Goal: Transaction & Acquisition: Purchase product/service

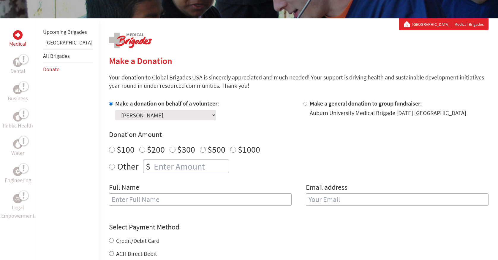
scroll to position [95, 0]
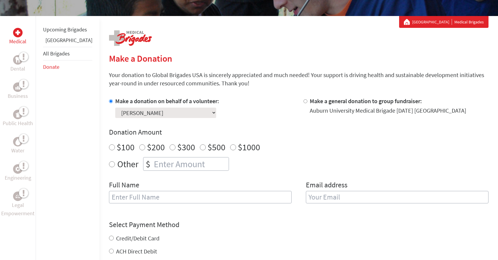
radio input "true"
click at [162, 166] on input "number" at bounding box center [191, 164] width 76 height 13
type input "1750"
click at [170, 195] on input "text" at bounding box center [200, 197] width 183 height 12
type input "[PERSON_NAME]"
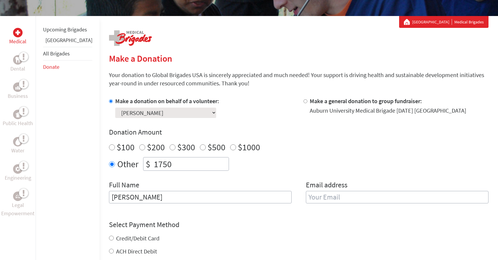
click at [342, 196] on input "email" at bounding box center [397, 197] width 183 height 12
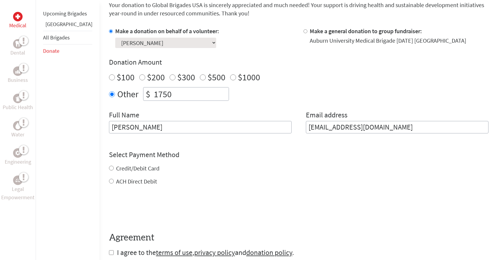
scroll to position [172, 0]
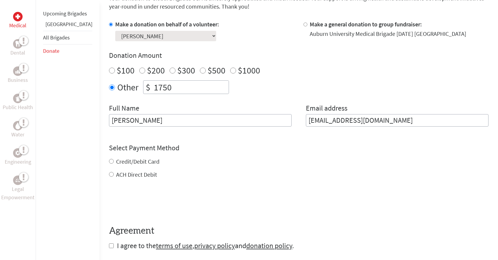
type input "[EMAIL_ADDRESS][DOMAIN_NAME]"
click at [109, 161] on div "Credit/Debit Card ACH Direct Debit" at bounding box center [298, 168] width 379 height 21
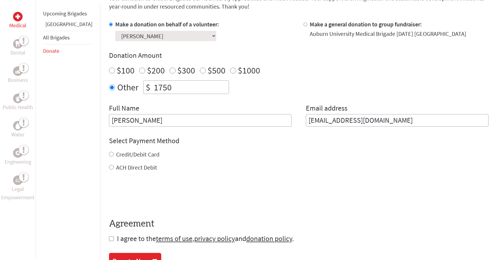
click at [109, 155] on input "Credit/Debit Card" at bounding box center [111, 154] width 5 height 5
radio input "true"
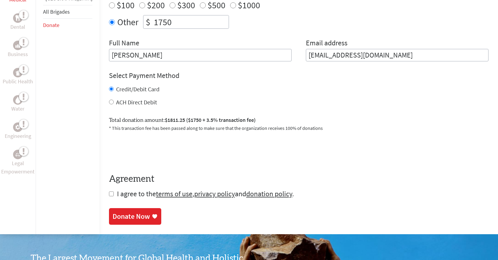
scroll to position [238, 0]
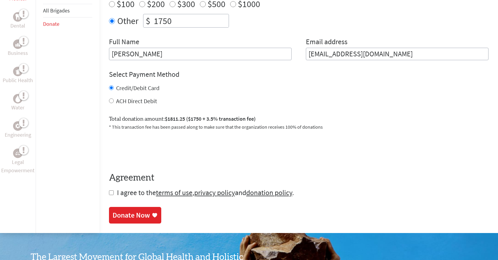
click at [109, 193] on input "checkbox" at bounding box center [111, 193] width 5 height 5
checkbox input "true"
click at [121, 217] on div "Donate Now" at bounding box center [130, 215] width 37 height 9
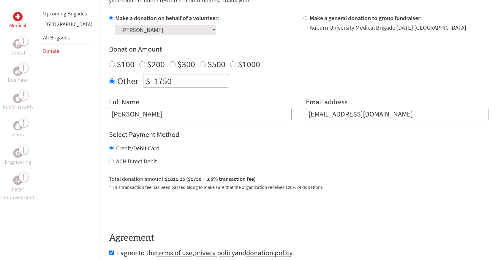
scroll to position [185, 0]
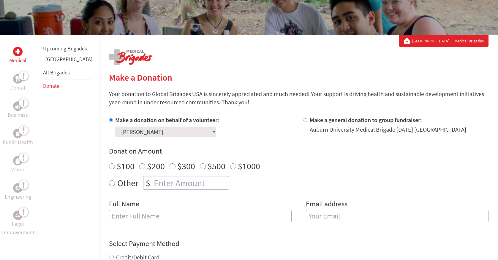
scroll to position [76, 0]
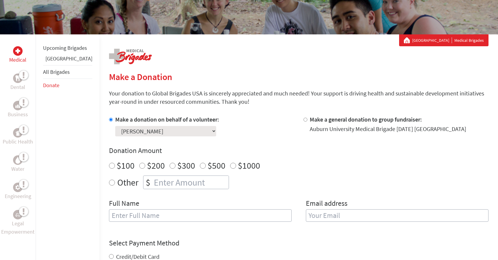
radio input "true"
click at [154, 181] on input "number" at bounding box center [191, 182] width 76 height 13
type input "1550"
click at [173, 221] on input "text" at bounding box center [200, 216] width 183 height 12
type input "[PERSON_NAME]"
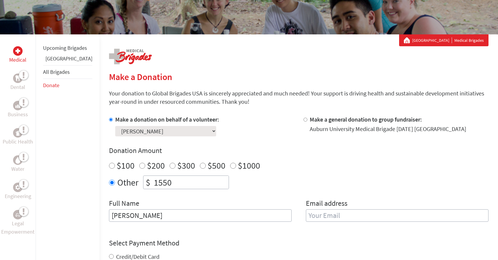
click at [319, 218] on input "email" at bounding box center [397, 216] width 183 height 12
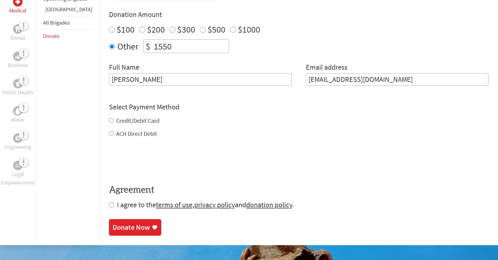
scroll to position [213, 0]
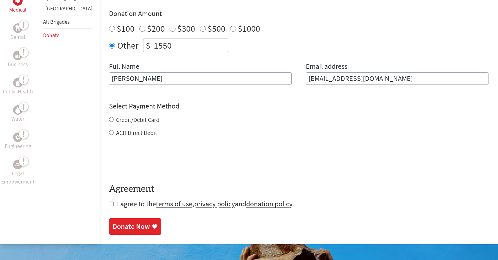
type input "[EMAIL_ADDRESS][DOMAIN_NAME]"
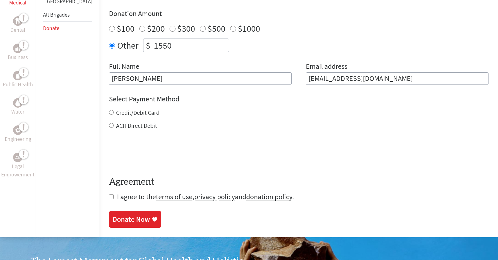
click at [109, 120] on div "Credit/Debit Card ACH Direct Debit" at bounding box center [298, 119] width 379 height 21
click at [109, 114] on input "Credit/Debit Card" at bounding box center [111, 112] width 5 height 5
radio input "true"
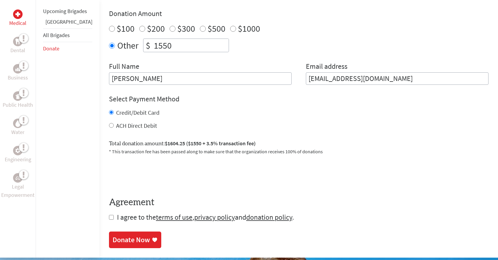
click at [109, 218] on input "checkbox" at bounding box center [111, 217] width 5 height 5
checkbox input "true"
click at [117, 237] on div "Donate Now" at bounding box center [130, 240] width 37 height 9
